Goal: Task Accomplishment & Management: Manage account settings

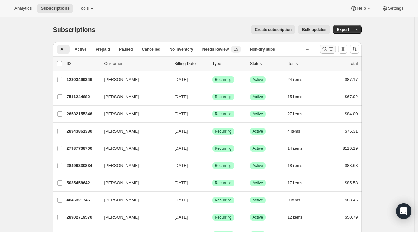
click at [328, 50] on icon "Search and filter results" at bounding box center [324, 49] width 6 height 6
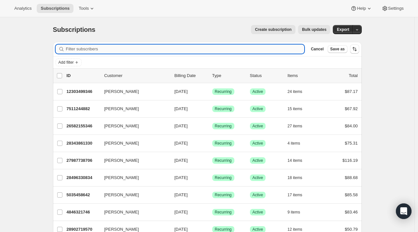
paste input "[EMAIL_ADDRESS][DOMAIN_NAME]"
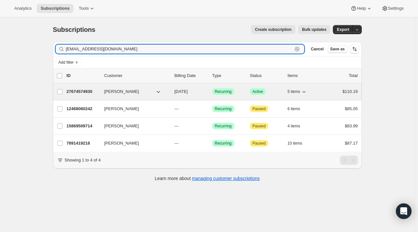
type input "[EMAIL_ADDRESS][DOMAIN_NAME]"
click at [103, 91] on div "27674574930 [PERSON_NAME] [DATE] Success Recurring Success Active 5 items $110.…" at bounding box center [212, 91] width 291 height 9
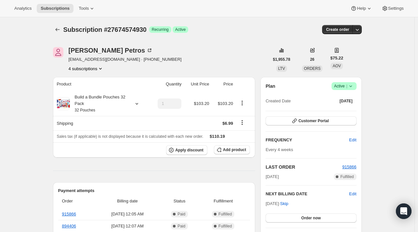
drag, startPoint x: 77, startPoint y: 63, endPoint x: 77, endPoint y: 68, distance: 4.2
click at [77, 65] on div "[PERSON_NAME] [EMAIL_ADDRESS][DOMAIN_NAME] · [PHONE_NUMBER] 4 subscriptions" at bounding box center [125, 59] width 113 height 25
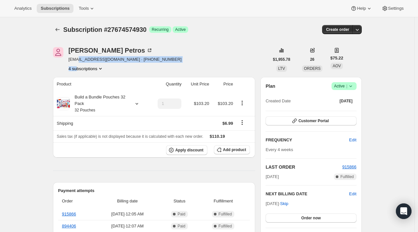
click at [77, 68] on button "4 subscriptions" at bounding box center [86, 68] width 35 height 6
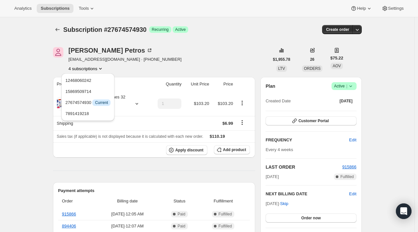
click at [96, 69] on button "4 subscriptions" at bounding box center [86, 68] width 35 height 6
click at [99, 80] on span "12468060242" at bounding box center [87, 80] width 45 height 6
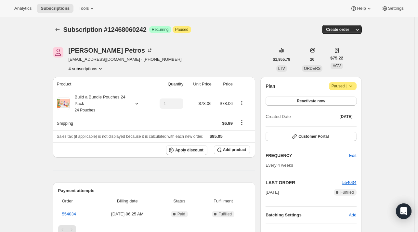
click at [75, 68] on button "4 subscriptions" at bounding box center [86, 68] width 35 height 6
click at [83, 90] on span "15869509714" at bounding box center [78, 91] width 26 height 5
click at [91, 68] on button "4 subscriptions" at bounding box center [86, 68] width 35 height 6
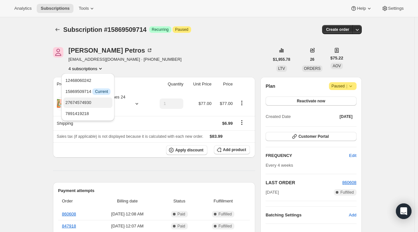
click at [97, 104] on span "27674574930" at bounding box center [87, 102] width 45 height 6
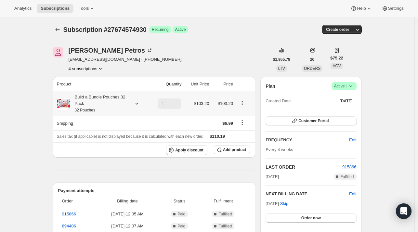
click at [135, 103] on icon at bounding box center [137, 103] width 6 height 6
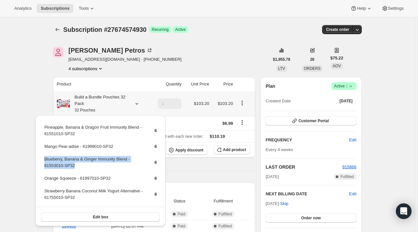
drag, startPoint x: 78, startPoint y: 165, endPoint x: 44, endPoint y: 159, distance: 34.6
click at [44, 159] on td "Blueberry, Banana & Ginger Immunity Blend - 61553010-SP32" at bounding box center [93, 165] width 99 height 19
copy td "Blueberry, Banana & Ginger Immunity Blend - 61553010-SP32"
click at [235, 149] on span "Add product" at bounding box center [234, 149] width 23 height 5
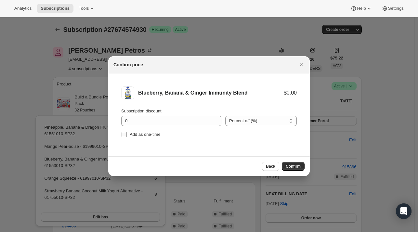
click at [144, 134] on span "Add as one-time" at bounding box center [145, 134] width 31 height 5
click at [127, 134] on input "Add as one-time" at bounding box center [123, 134] width 5 height 5
checkbox input "true"
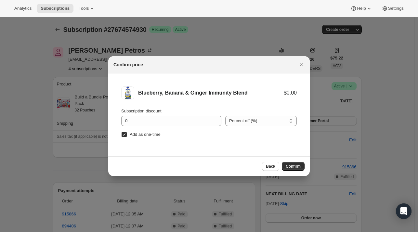
click at [302, 169] on button "Confirm" at bounding box center [293, 166] width 23 height 9
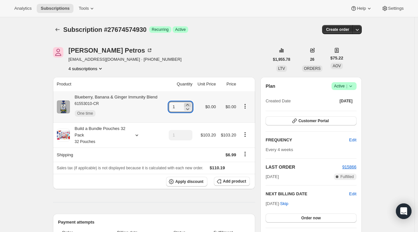
click at [189, 104] on icon at bounding box center [187, 105] width 6 height 6
click at [189, 104] on icon at bounding box center [187, 105] width 3 height 2
type input "3"
click at [139, 138] on icon at bounding box center [137, 135] width 6 height 6
click at [189, 103] on icon at bounding box center [187, 105] width 6 height 6
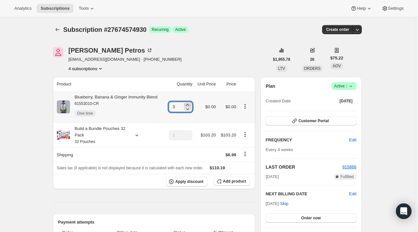
type input "4"
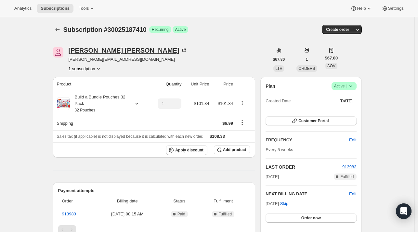
click at [81, 47] on div "[PERSON_NAME]" at bounding box center [128, 50] width 119 height 6
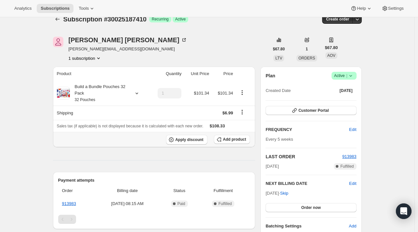
scroll to position [65, 0]
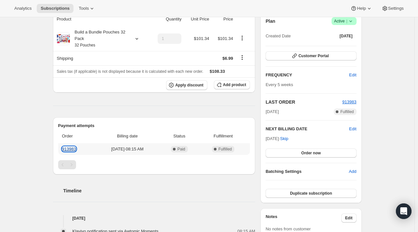
click at [71, 148] on link "913983" at bounding box center [69, 149] width 14 height 5
